Goal: Check status: Check status

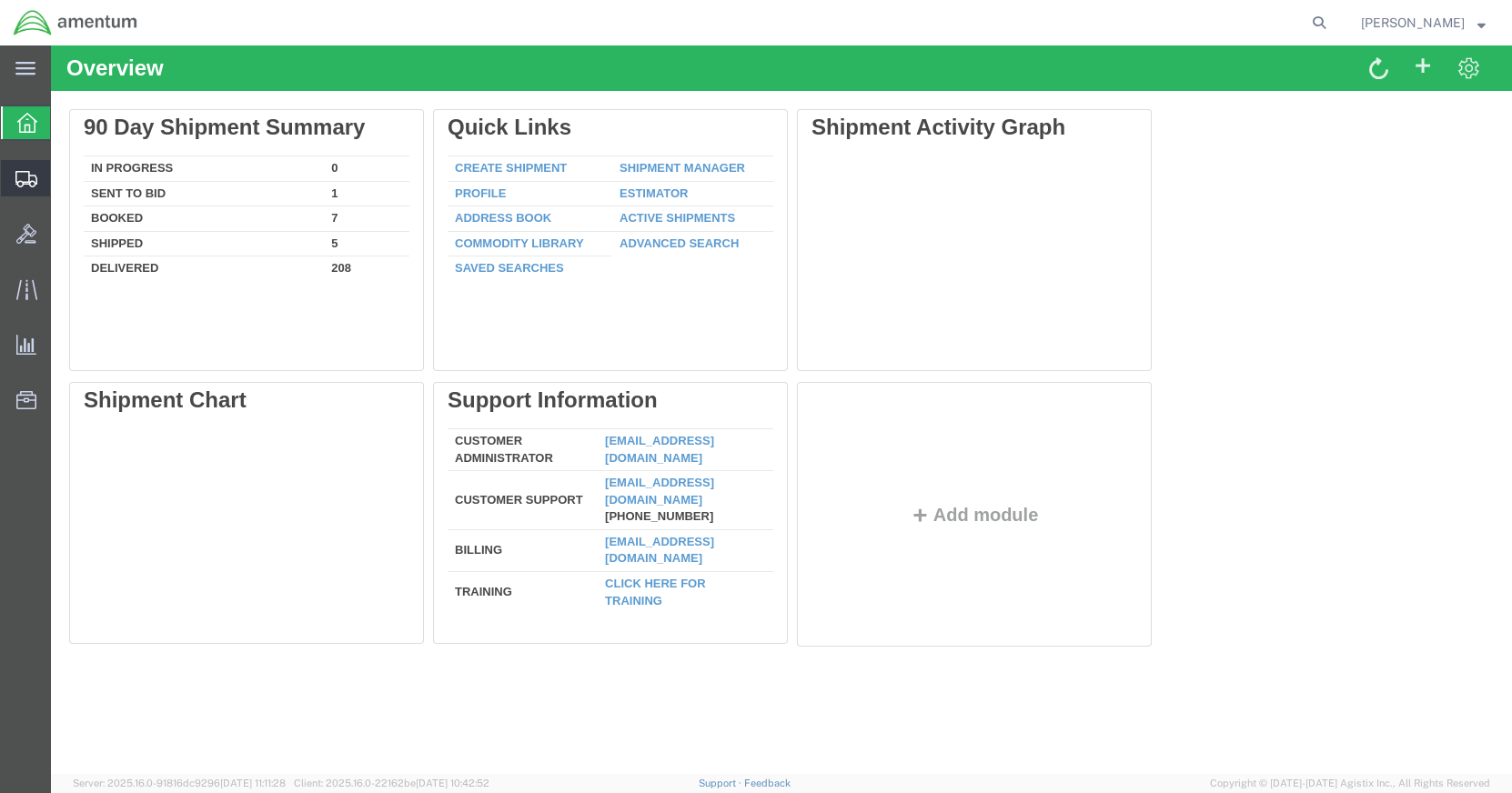
click at [0, 0] on span "Shipment Manager" at bounding box center [0, 0] width 0 height 0
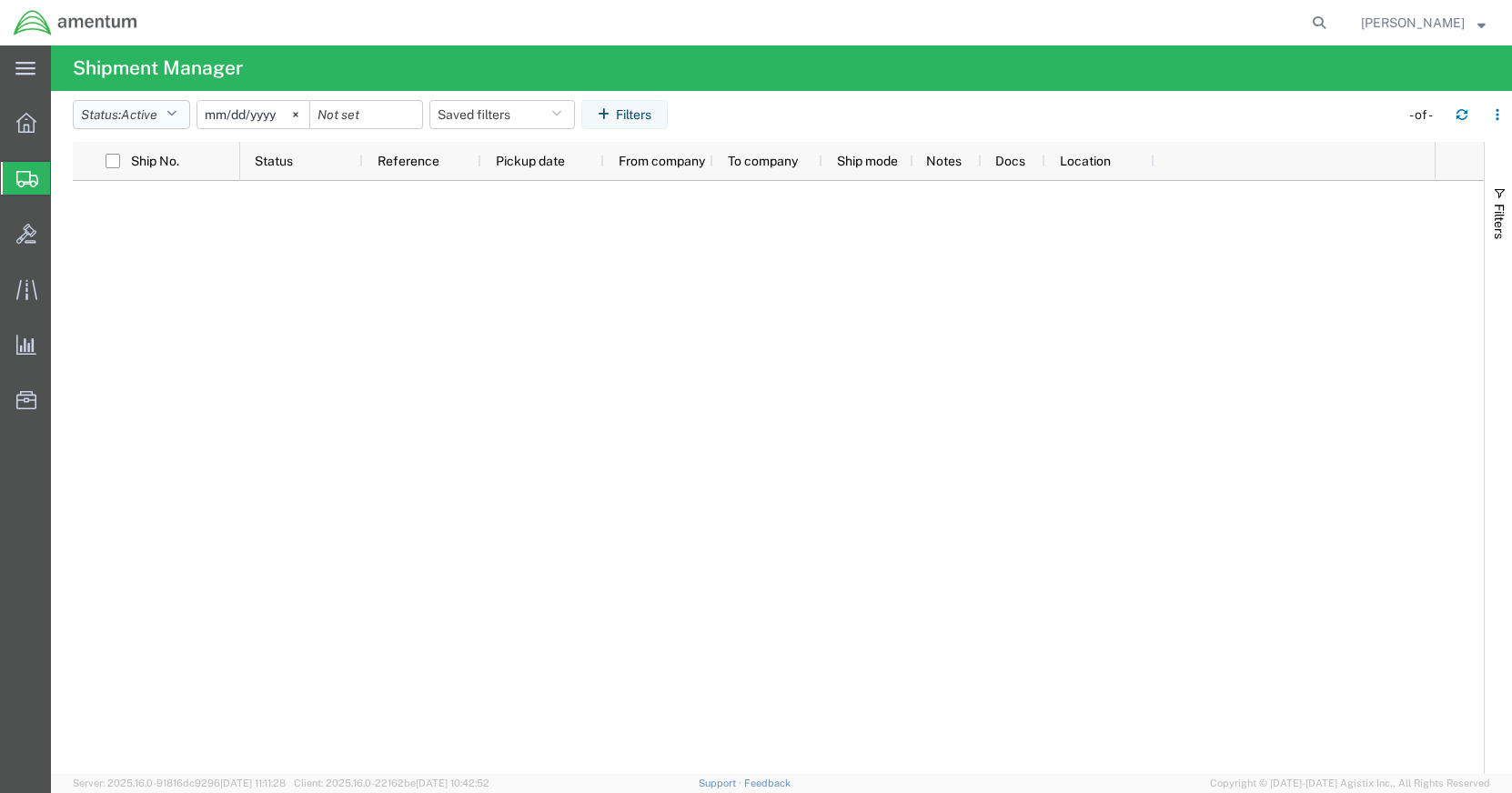
click at [177, 113] on icon "button" at bounding box center [171, 115] width 10 height 13
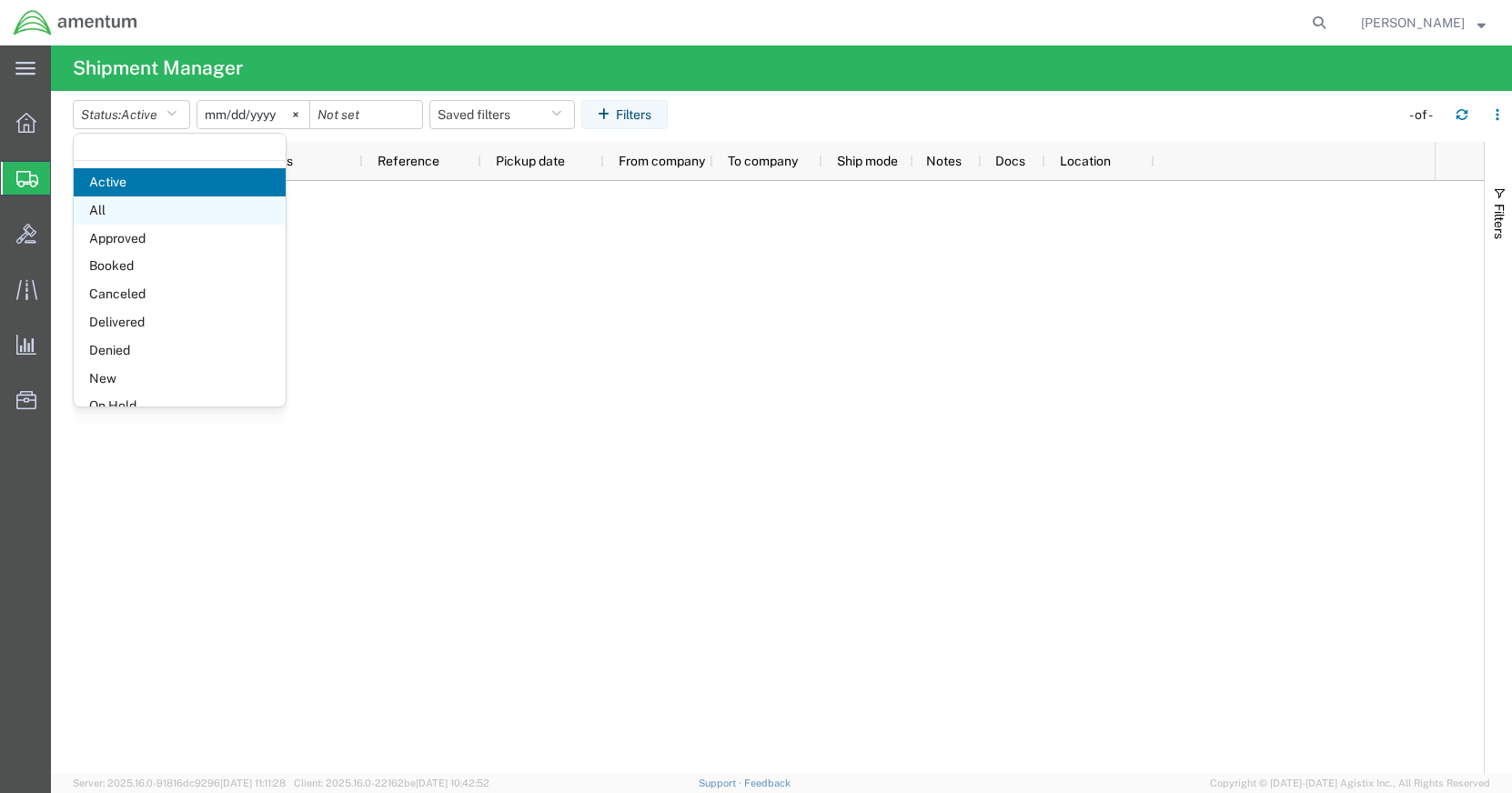
click at [151, 212] on span "All" at bounding box center [179, 210] width 212 height 28
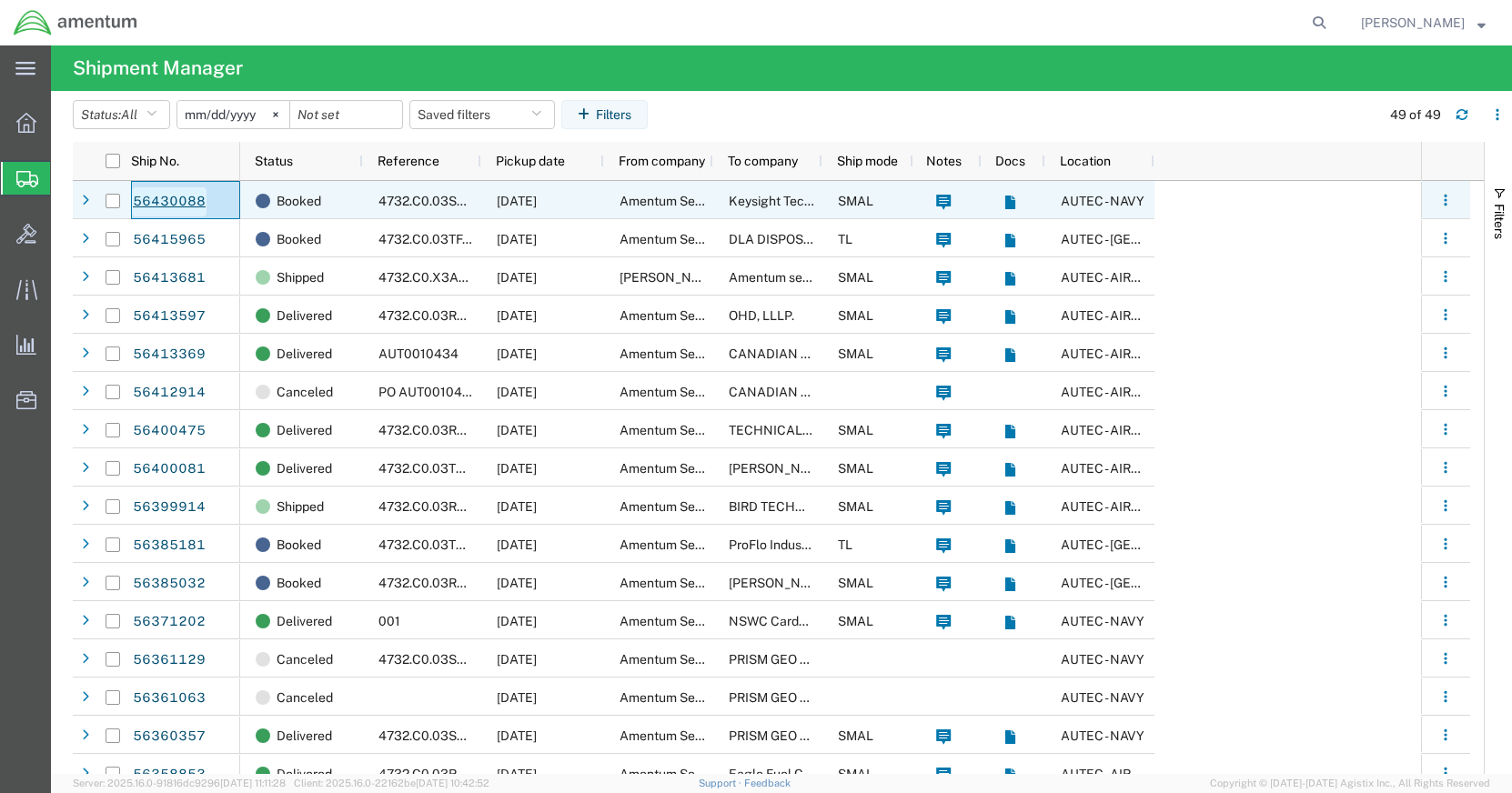
click at [162, 200] on link "56430088" at bounding box center [168, 201] width 74 height 29
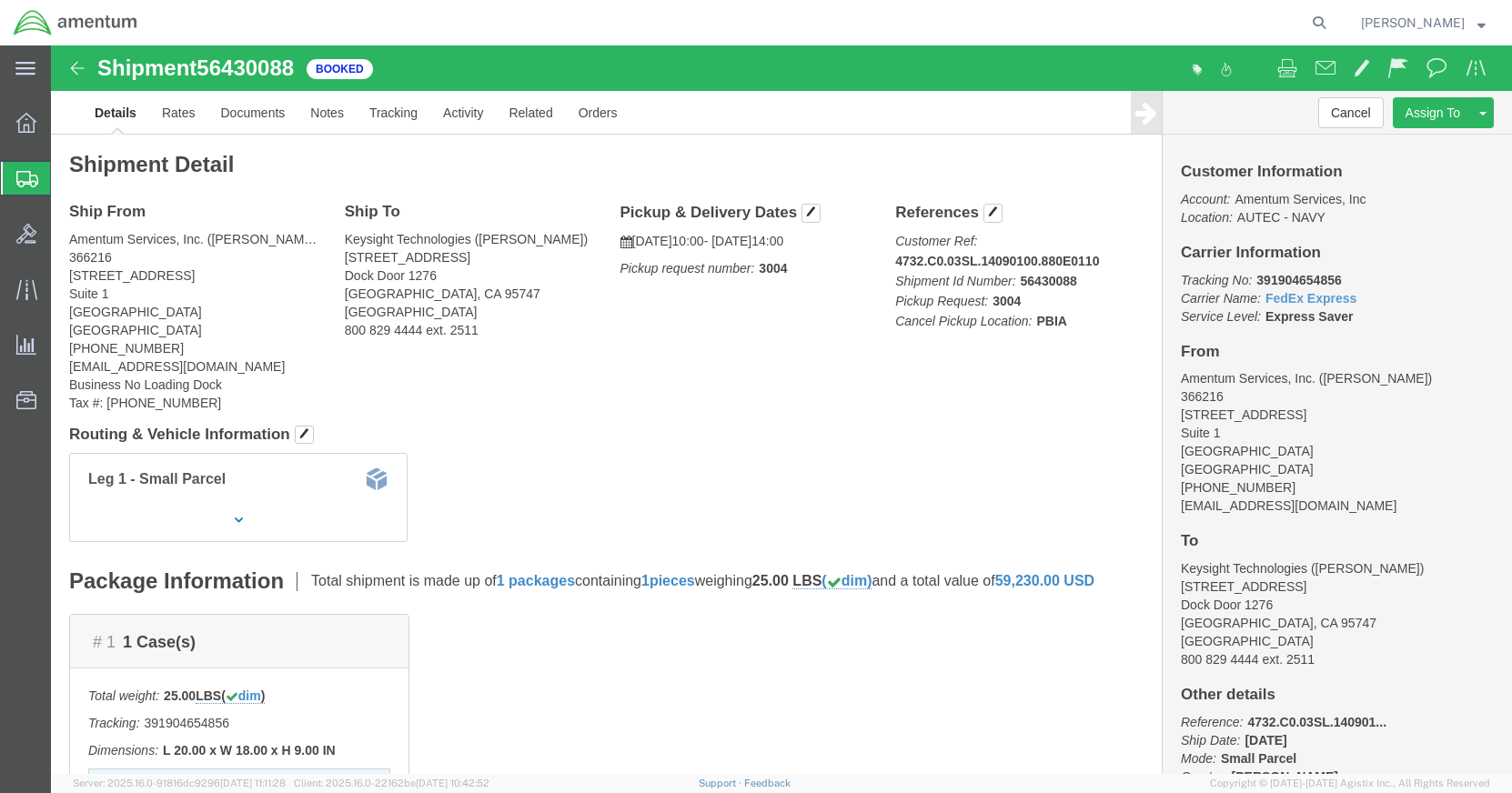
click at [1474, 21] on span "[PERSON_NAME]" at bounding box center [1423, 23] width 125 height 20
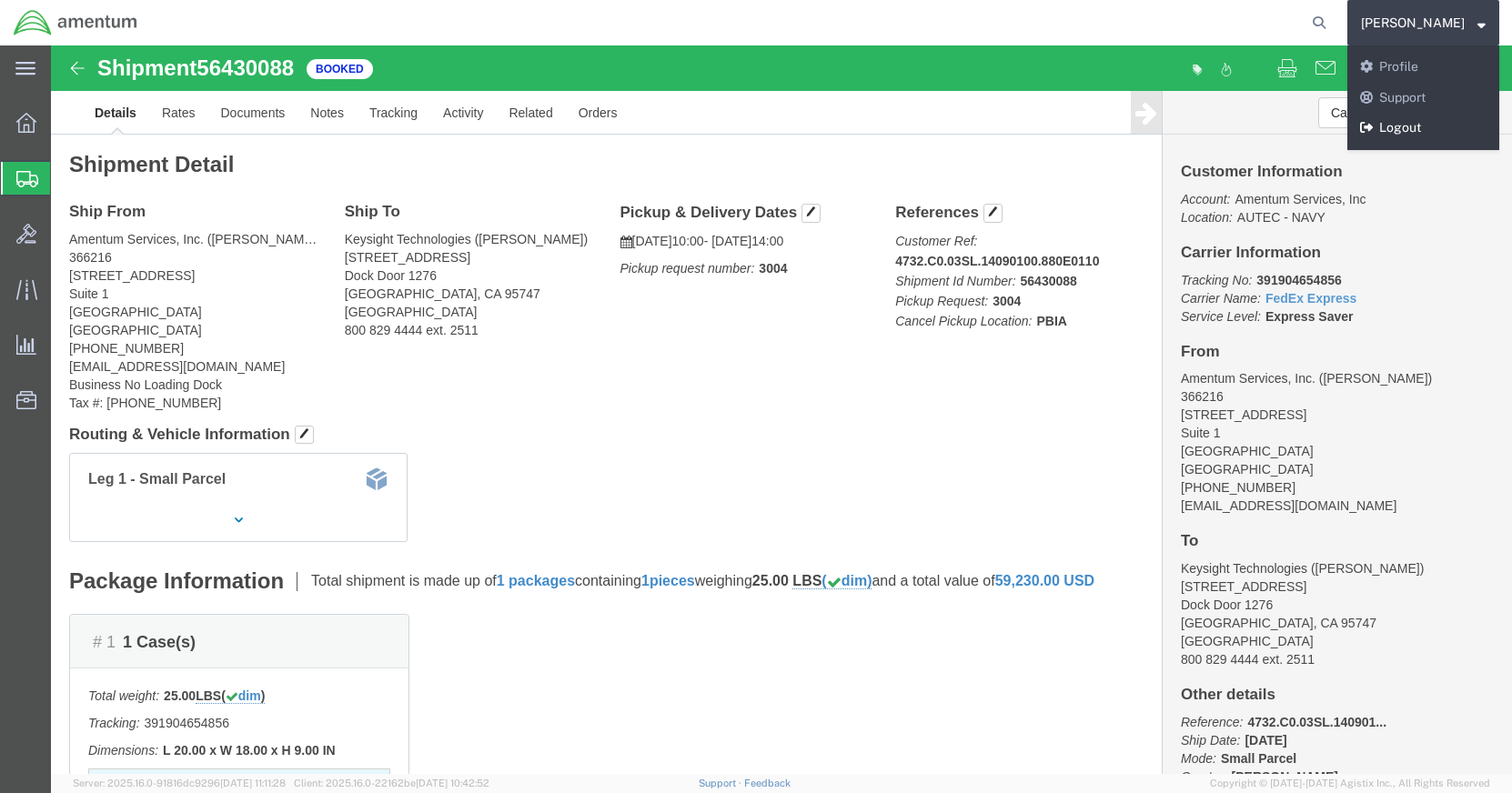
click at [1425, 123] on link "Logout" at bounding box center [1424, 128] width 152 height 31
